Goal: Task Accomplishment & Management: Complete application form

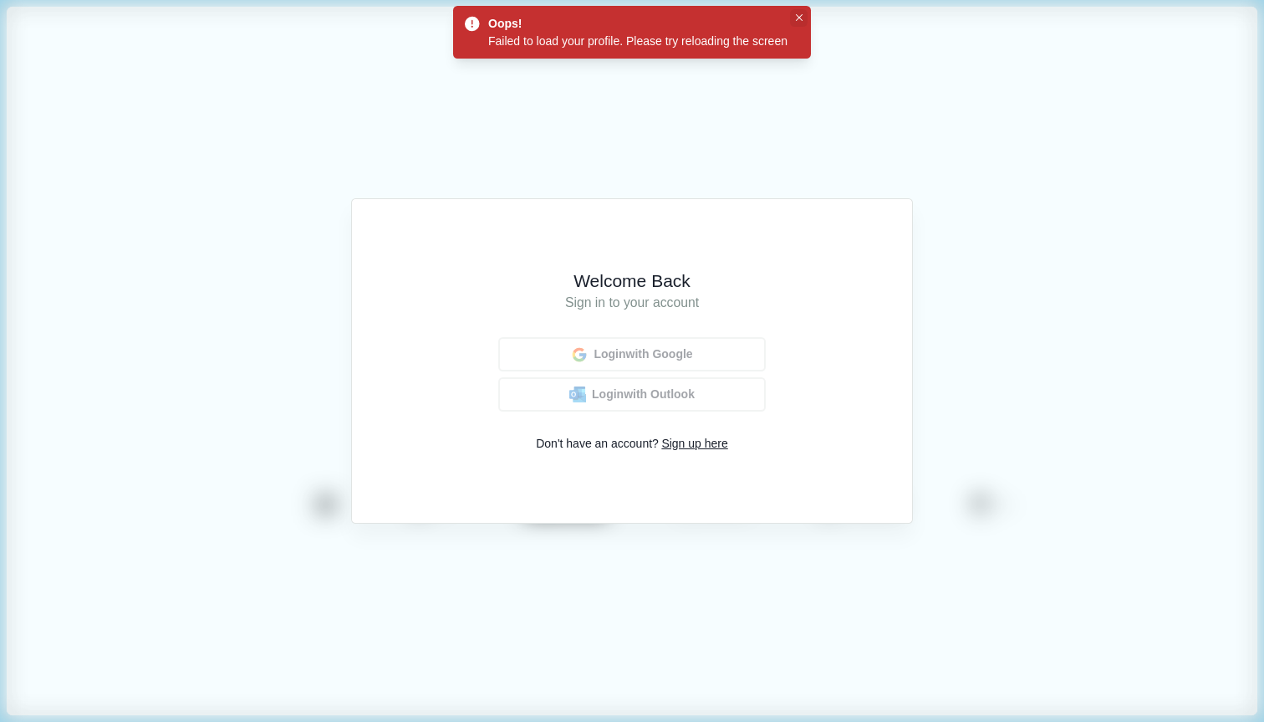
click at [804, 18] on icon "Close" at bounding box center [800, 18] width 8 height 8
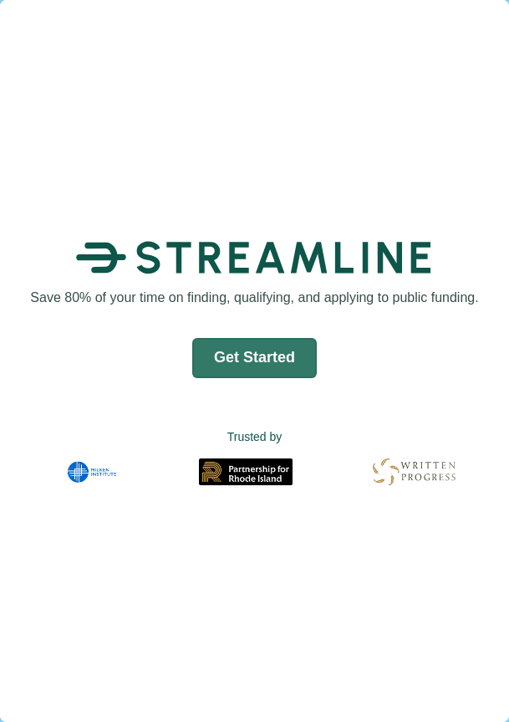
click at [343, 231] on img at bounding box center [254, 258] width 357 height 54
click at [469, 138] on div "Save 80% of your time on finding, qualifying, and applying to public funding. G…" at bounding box center [254, 361] width 509 height 722
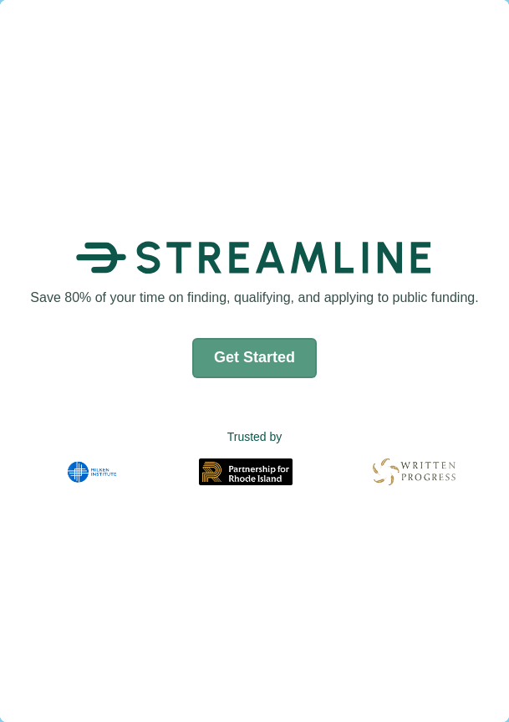
click at [276, 370] on button "Get Started" at bounding box center [254, 358] width 125 height 40
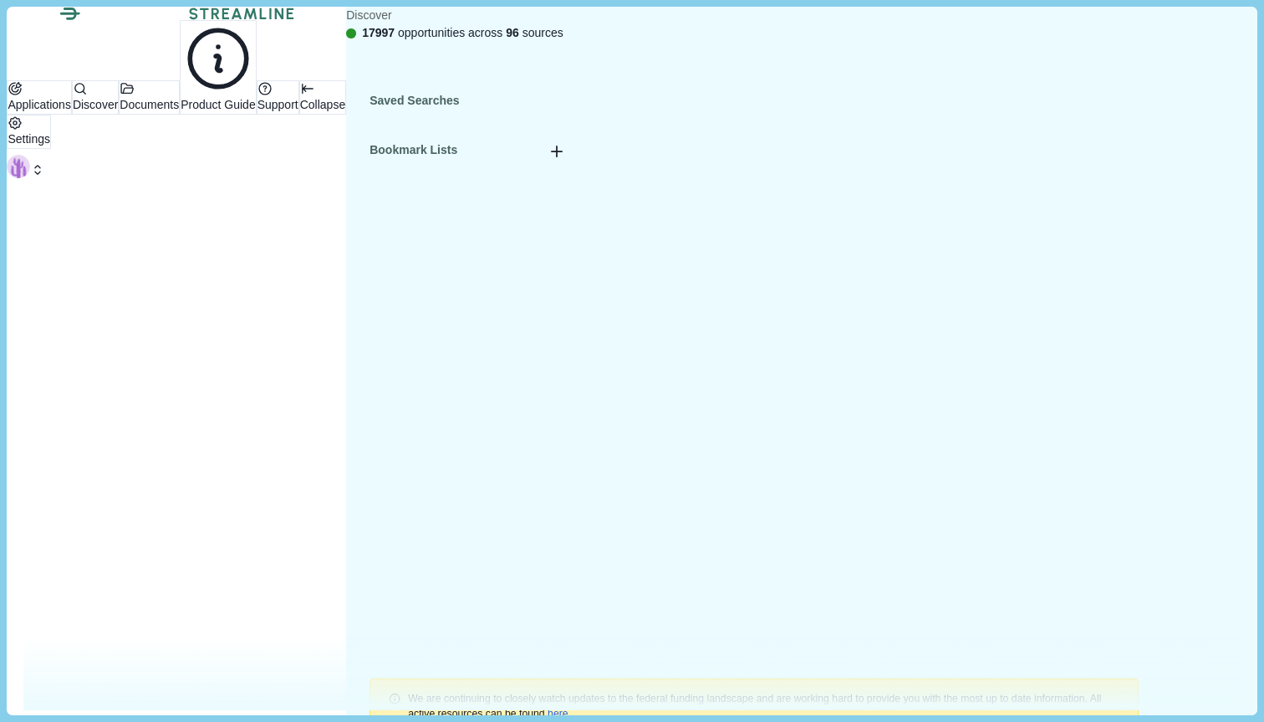
click at [45, 177] on icon at bounding box center [37, 169] width 15 height 15
click at [141, 115] on div "Applications Discover Documents Product Guide Support Collapse" at bounding box center [177, 67] width 340 height 94
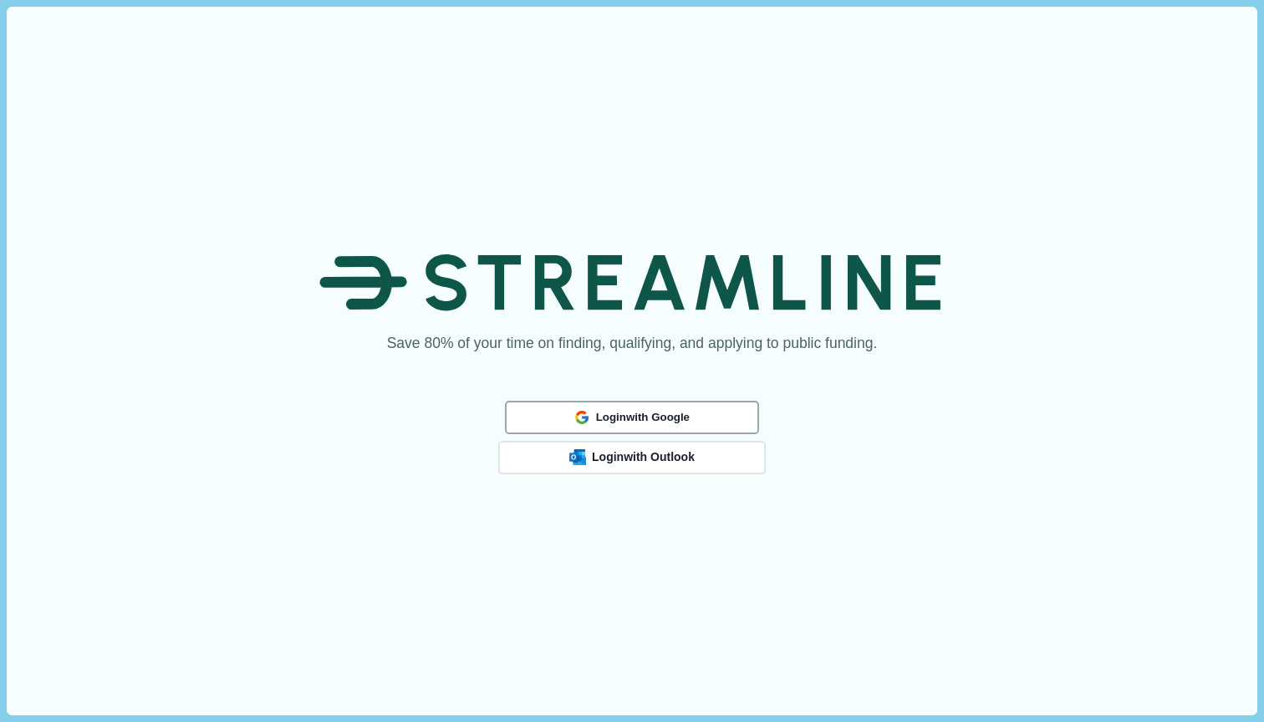
click at [664, 413] on span "Login with Google" at bounding box center [643, 417] width 94 height 13
